Goal: Information Seeking & Learning: Learn about a topic

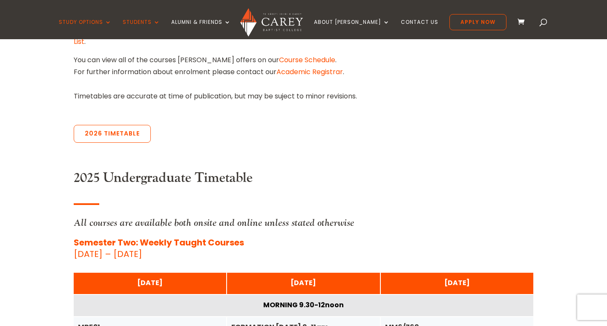
scroll to position [294, 0]
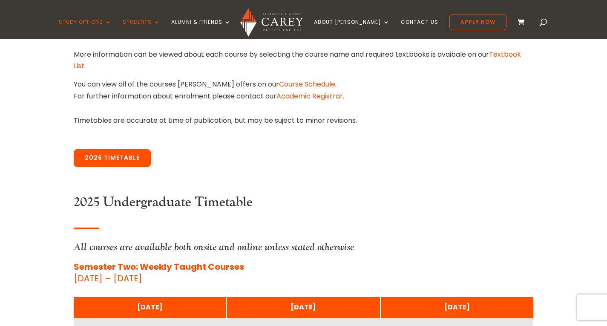
click at [113, 159] on link "2026 Timetable" at bounding box center [112, 158] width 77 height 18
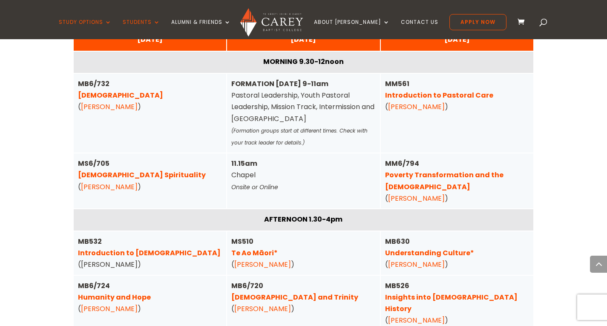
scroll to position [2191, 0]
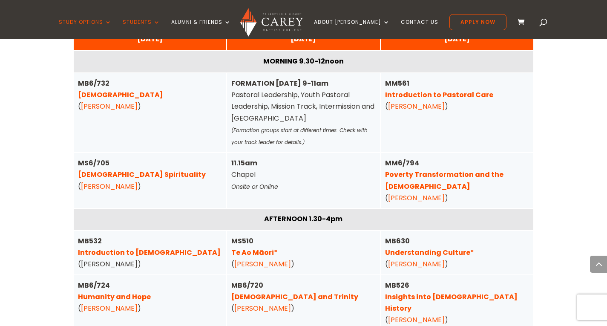
click at [464, 247] on link "Understanding Culture*" at bounding box center [429, 252] width 89 height 10
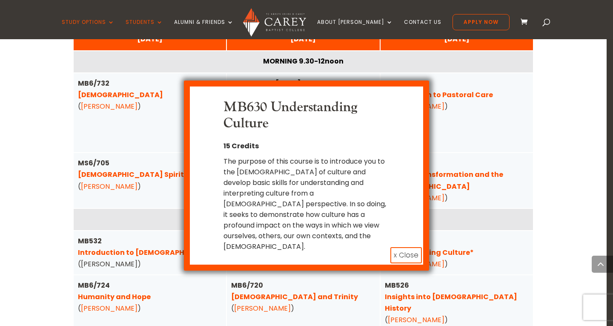
click at [397, 247] on button "x Close" at bounding box center [407, 255] width 32 height 16
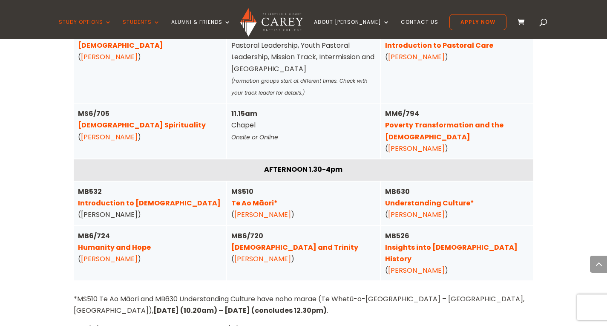
scroll to position [2239, 0]
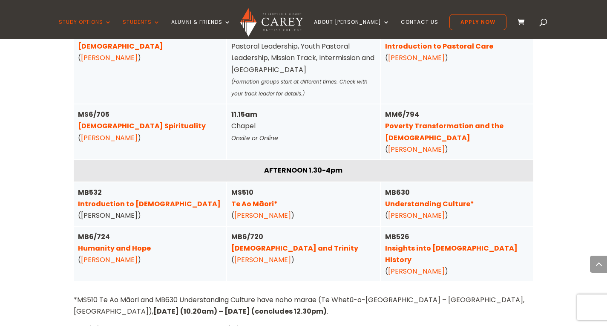
click at [125, 243] on link "Humanity and Hope" at bounding box center [114, 248] width 73 height 10
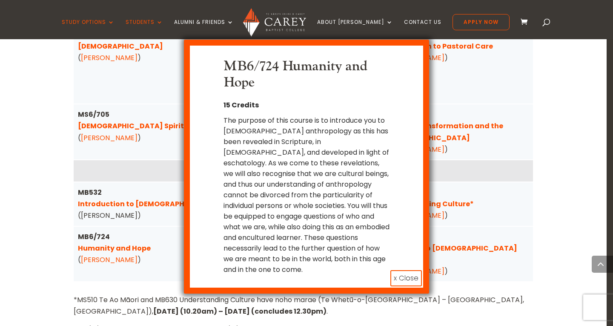
click at [403, 270] on button "x Close" at bounding box center [407, 278] width 32 height 16
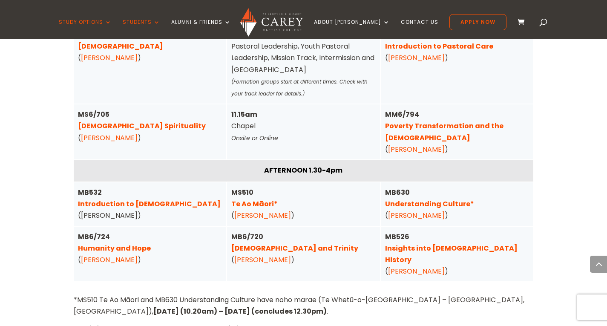
click at [158, 245] on div "Undergraduate Timetable All courses are available both onsite and online unless…" at bounding box center [304, 177] width 460 height 600
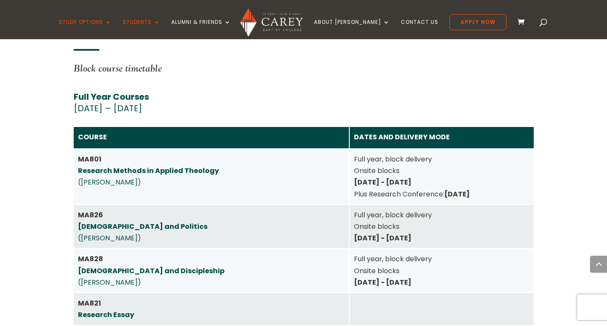
scroll to position [1469, 0]
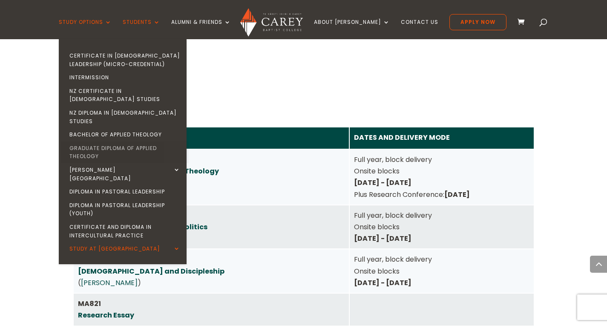
click at [140, 141] on link "Graduate Diploma of Applied Theology" at bounding box center [125, 152] width 128 height 22
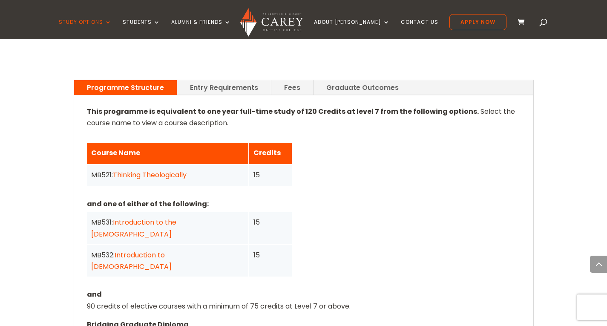
scroll to position [608, 0]
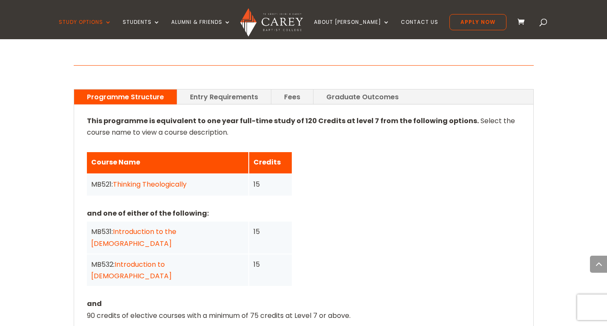
click at [221, 89] on link "Entry Requirements" at bounding box center [224, 96] width 94 height 15
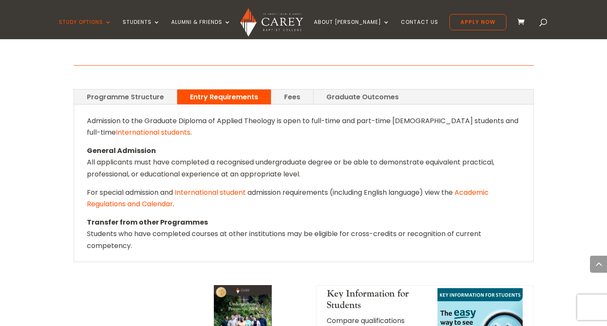
click at [294, 89] on link "Fees" at bounding box center [292, 96] width 42 height 15
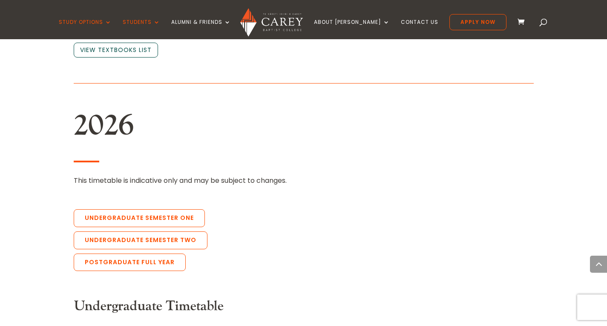
scroll to position [1824, 0]
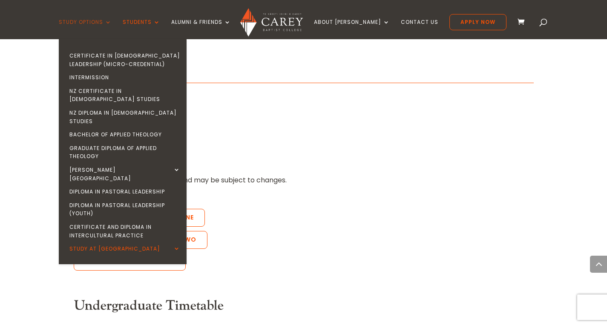
click at [103, 24] on link "Study Options" at bounding box center [85, 29] width 53 height 20
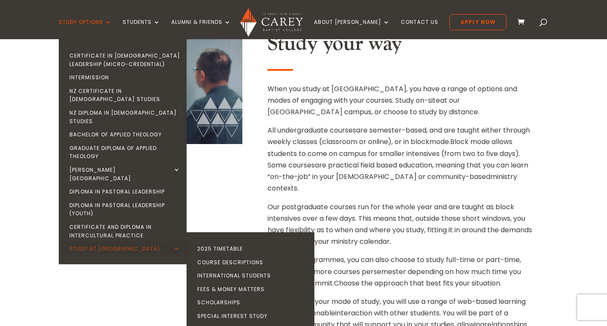
scroll to position [302, 0]
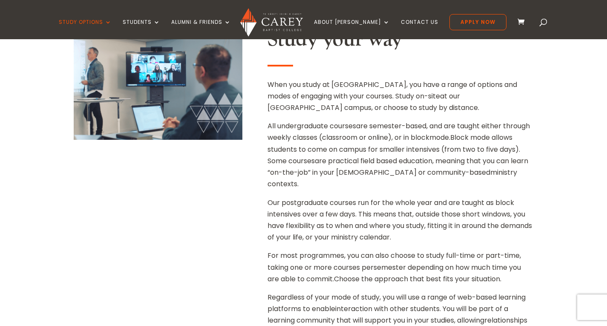
click at [142, 273] on div "Study your way When you study at Carey, you have a range of options and modes o…" at bounding box center [304, 230] width 460 height 428
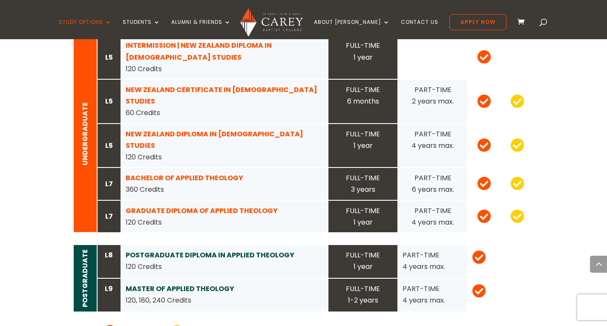
scroll to position [890, 0]
click at [164, 205] on strong "GRADUATE DIPLOMA OF APPLIED THEOLOGY" at bounding box center [202, 210] width 152 height 10
